Goal: Task Accomplishment & Management: Manage account settings

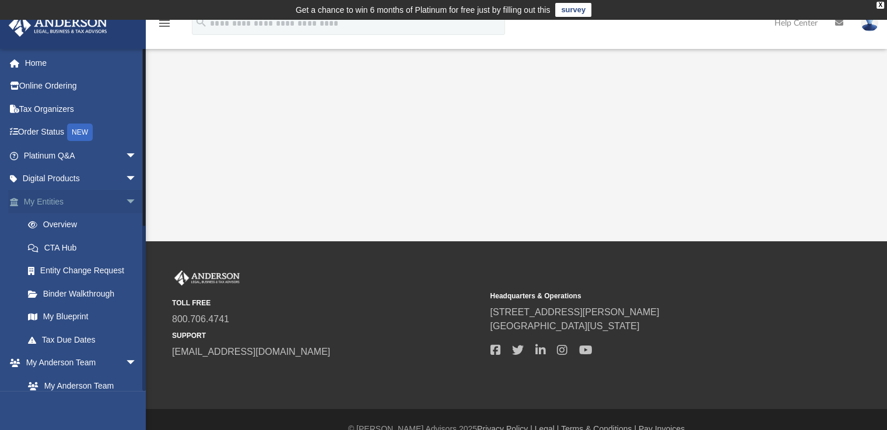
click at [125, 201] on span "arrow_drop_down" at bounding box center [136, 202] width 23 height 24
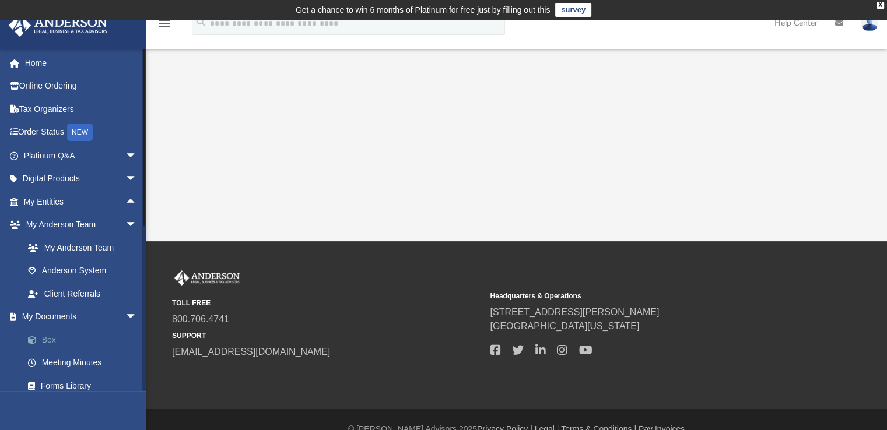
click at [43, 337] on link "Box" at bounding box center [85, 339] width 138 height 23
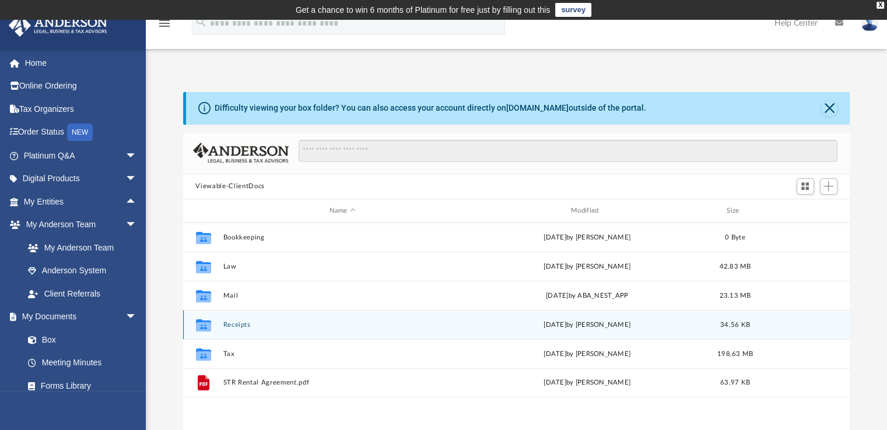
scroll to position [256, 657]
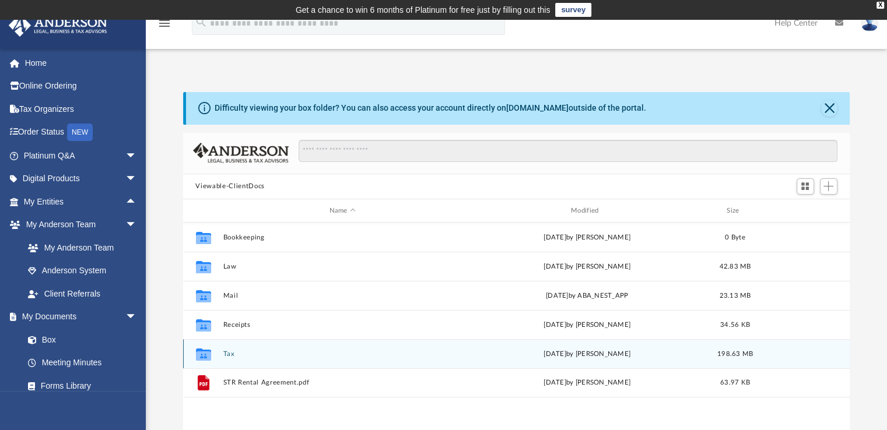
click at [284, 353] on button "Tax" at bounding box center [342, 354] width 239 height 8
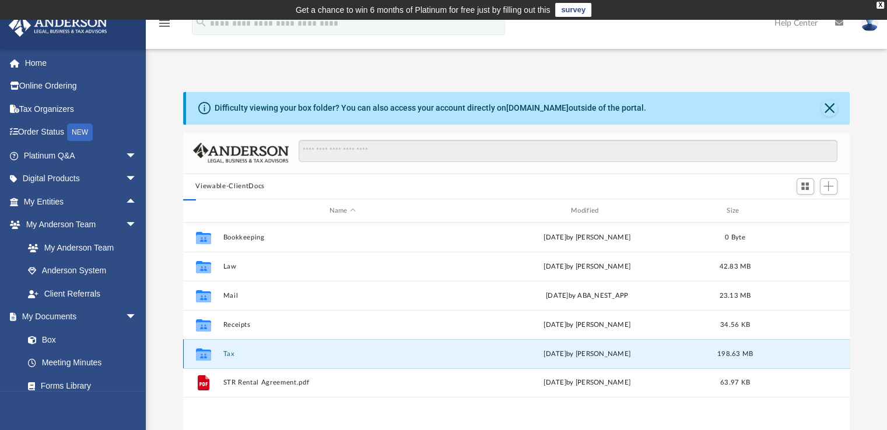
click at [284, 353] on button "Tax" at bounding box center [342, 354] width 239 height 8
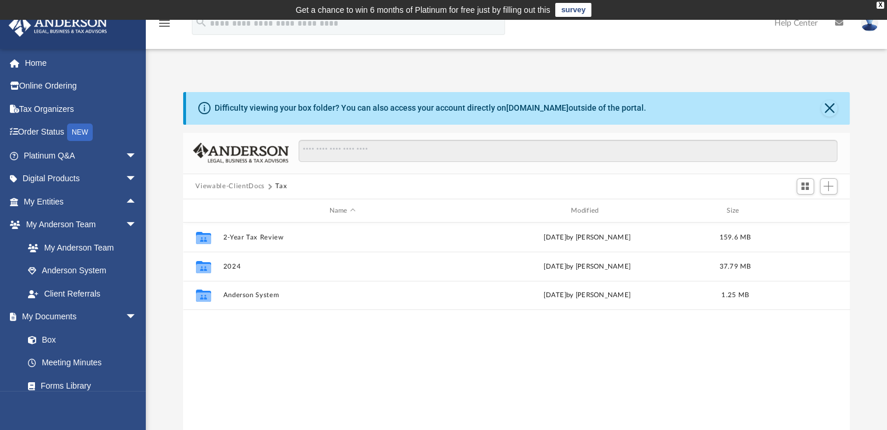
click at [239, 187] on button "Viewable-ClientDocs" at bounding box center [229, 186] width 69 height 10
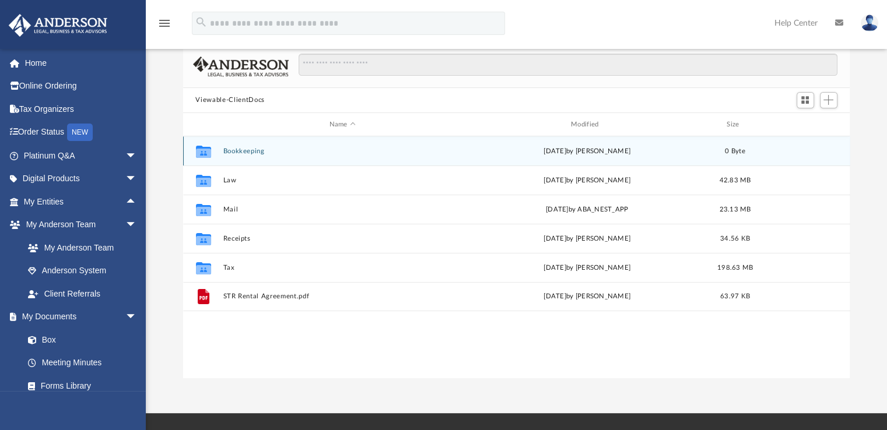
scroll to position [88, 0]
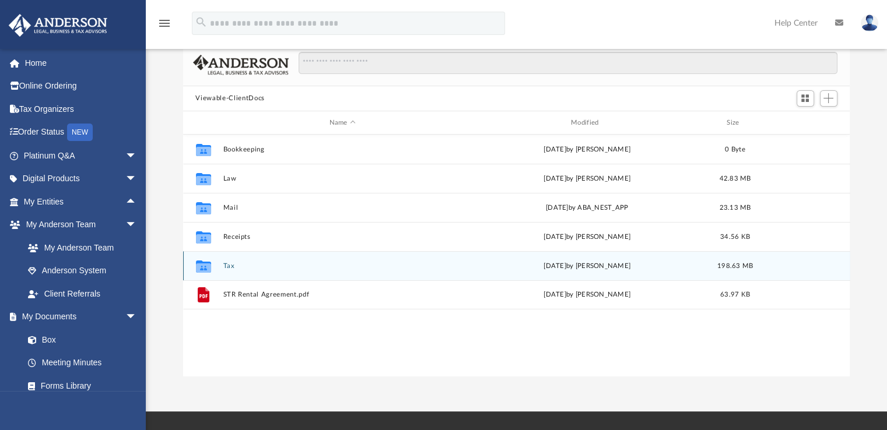
click at [229, 267] on button "Tax" at bounding box center [342, 266] width 239 height 8
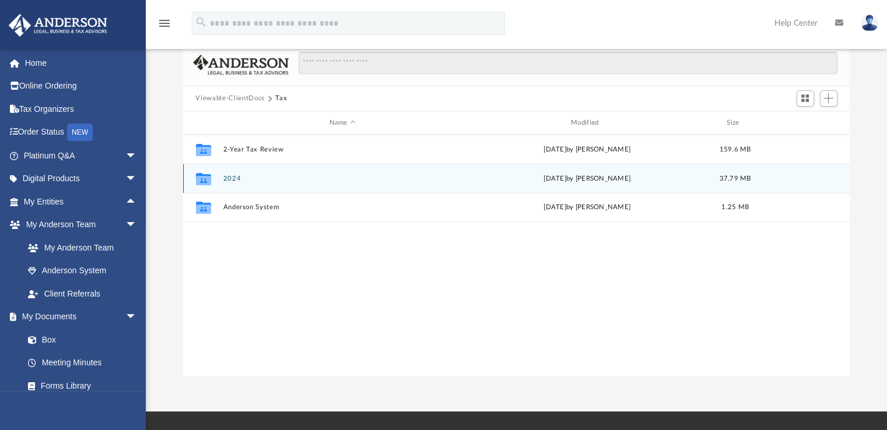
click at [231, 180] on button "2024" at bounding box center [342, 179] width 239 height 8
click at [235, 181] on button "Personal" at bounding box center [342, 179] width 239 height 8
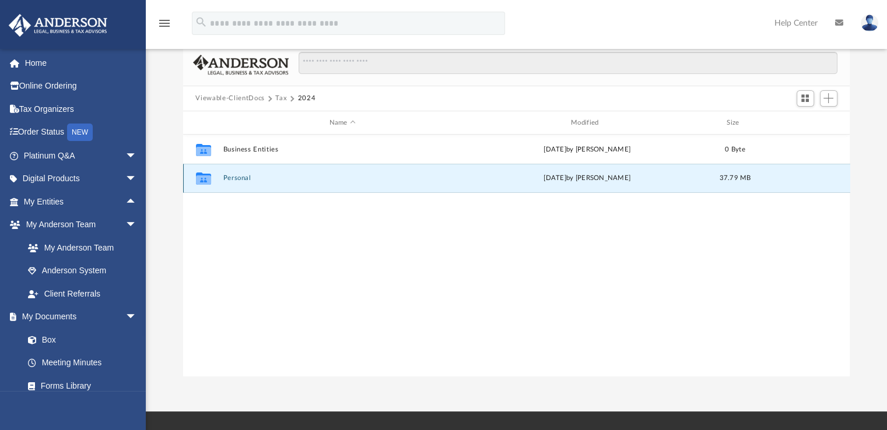
click at [235, 181] on button "Personal" at bounding box center [342, 179] width 239 height 8
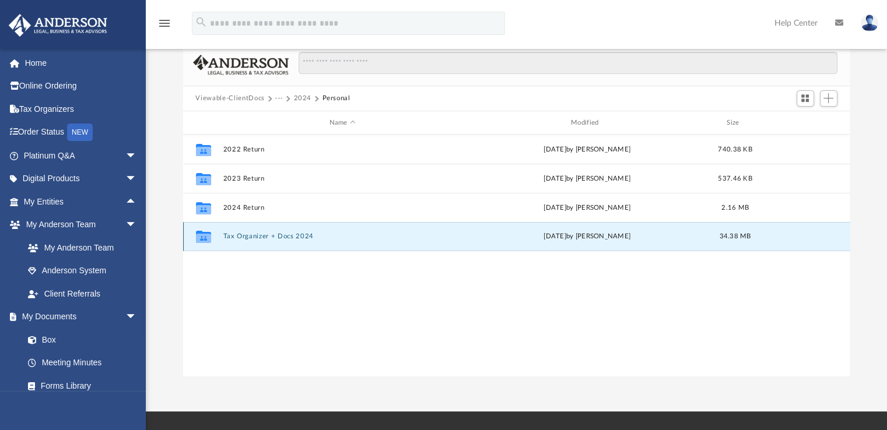
click at [234, 234] on button "Tax Organizer + Docs 2024" at bounding box center [342, 237] width 239 height 8
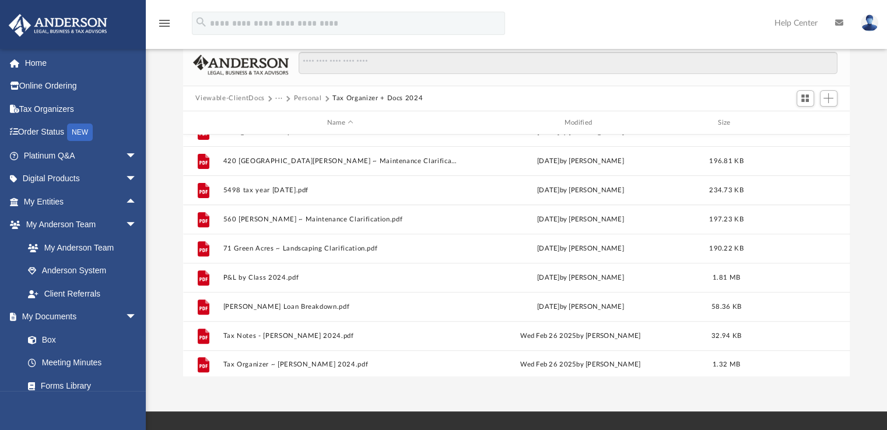
scroll to position [487, 0]
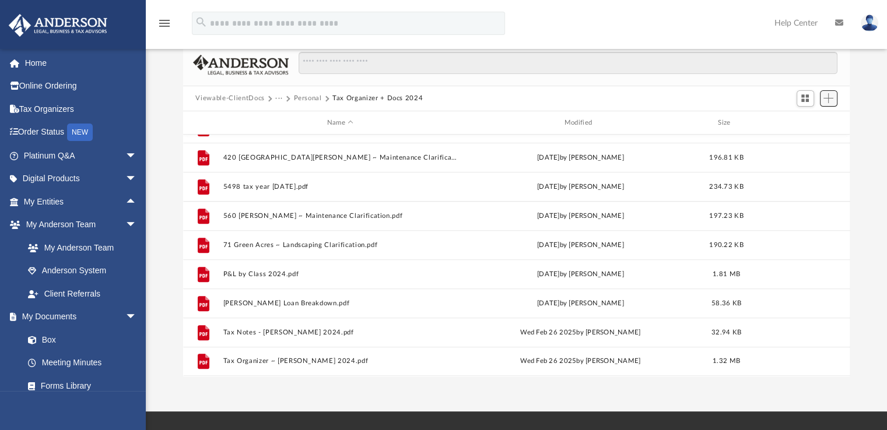
click at [826, 99] on span "Add" at bounding box center [828, 98] width 10 height 10
click at [809, 118] on li "Upload" at bounding box center [811, 121] width 37 height 12
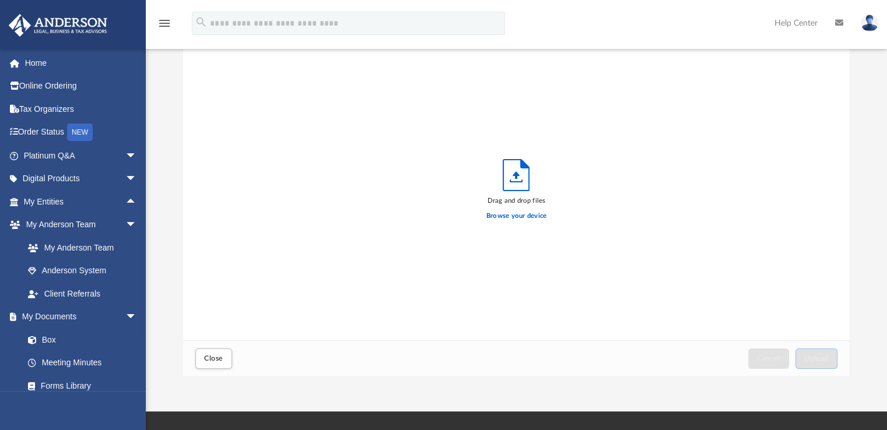
scroll to position [287, 657]
click at [537, 217] on label "Browse your device" at bounding box center [516, 216] width 61 height 10
click at [0, 0] on input "Browse your device" at bounding box center [0, 0] width 0 height 0
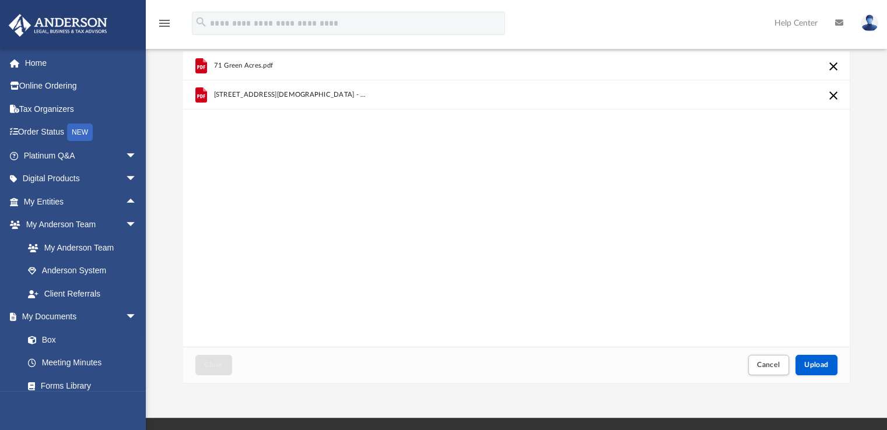
scroll to position [83, 0]
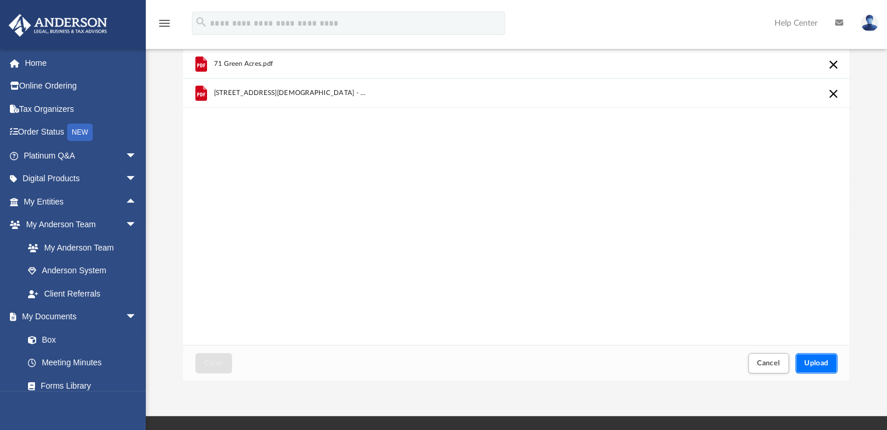
click at [815, 360] on span "Upload" at bounding box center [816, 363] width 24 height 7
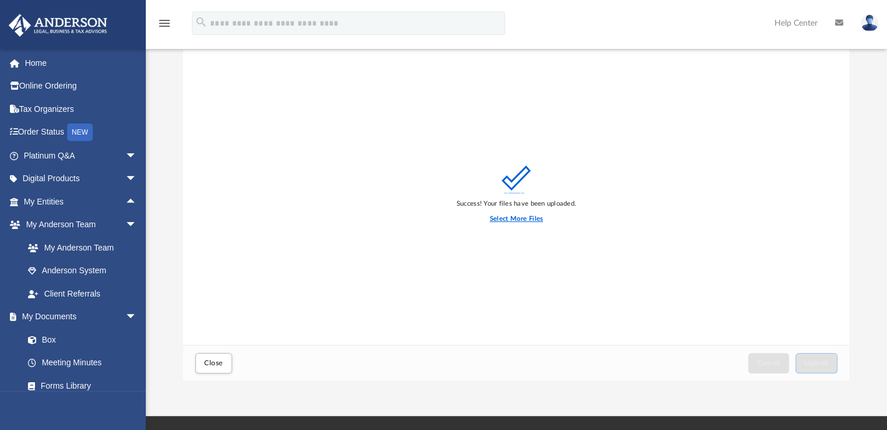
click at [512, 216] on label "Select More Files" at bounding box center [516, 219] width 53 height 10
click at [0, 0] on input "Select More Files" at bounding box center [0, 0] width 0 height 0
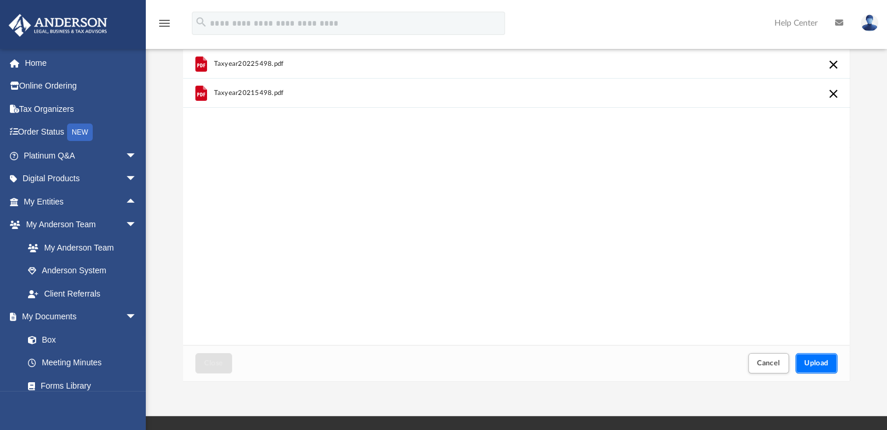
click at [807, 364] on span "Upload" at bounding box center [816, 363] width 24 height 7
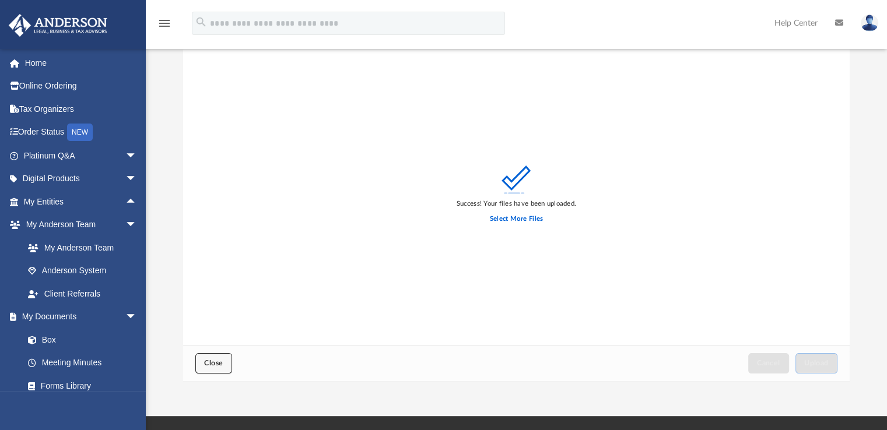
click at [205, 366] on span "Close" at bounding box center [213, 363] width 19 height 7
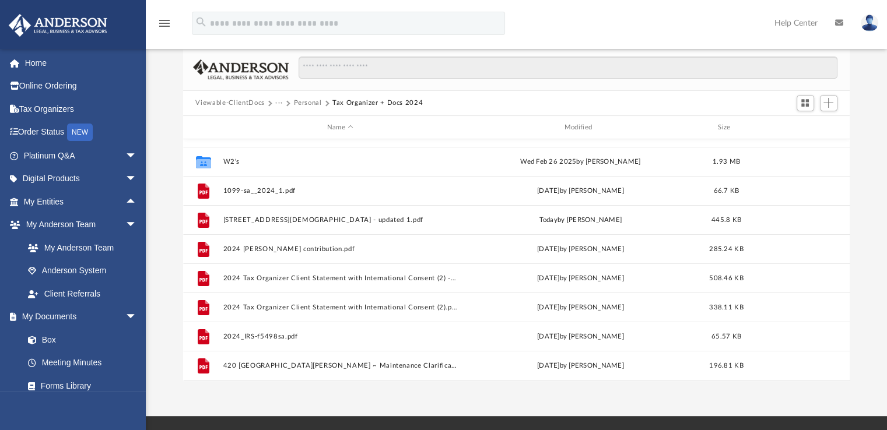
scroll to position [282, 0]
